Goal: Information Seeking & Learning: Learn about a topic

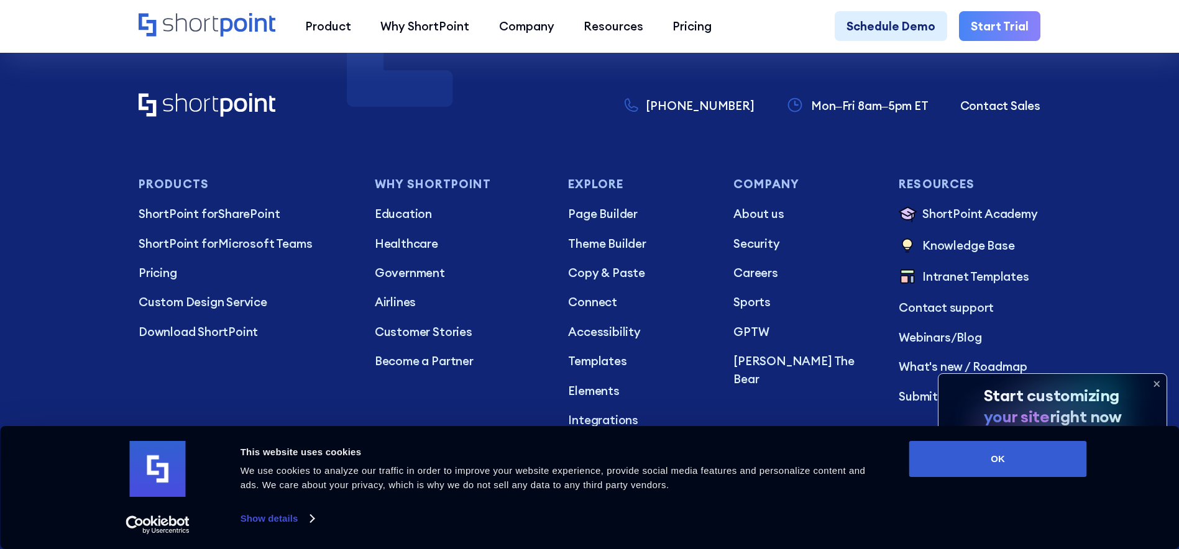
scroll to position [4625, 0]
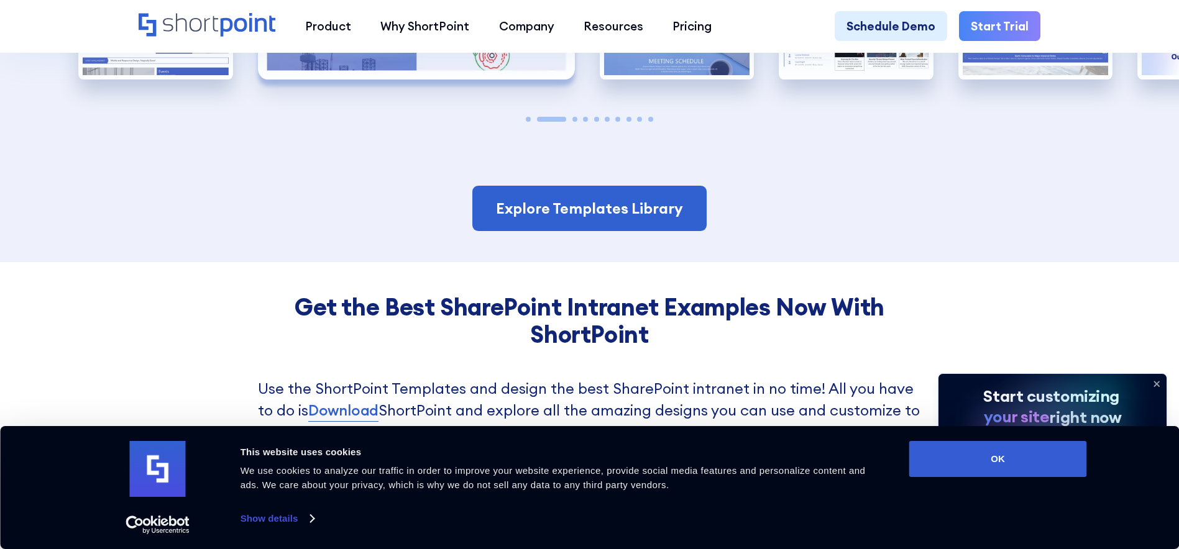
scroll to position [2631, 0]
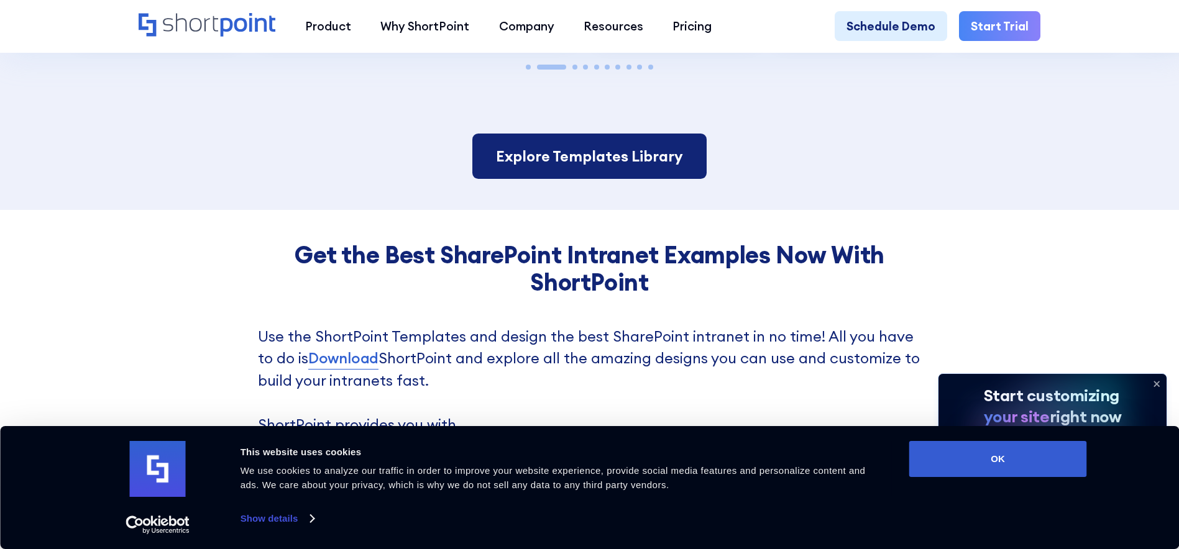
click at [648, 134] on link "Explore Templates Library" at bounding box center [589, 157] width 234 height 46
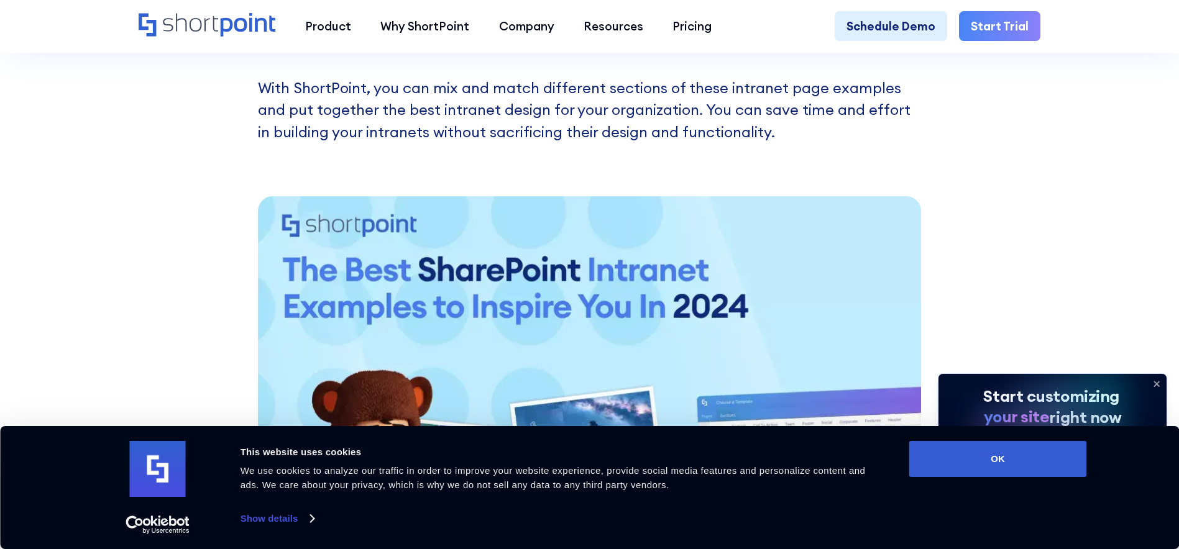
scroll to position [1203, 0]
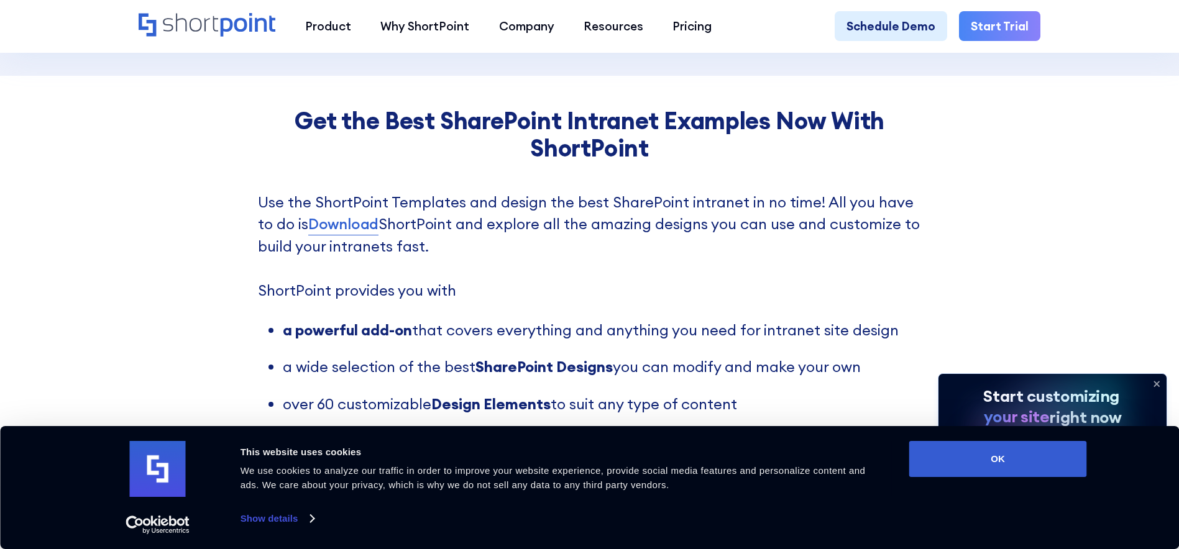
scroll to position [2765, 0]
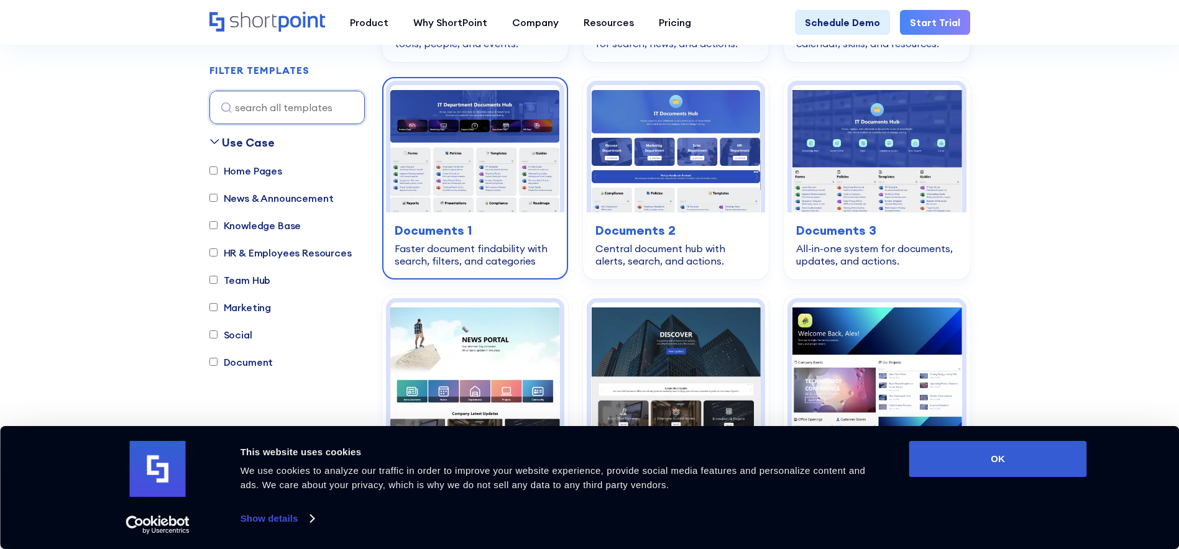
scroll to position [621, 0]
